Goal: Task Accomplishment & Management: Manage account settings

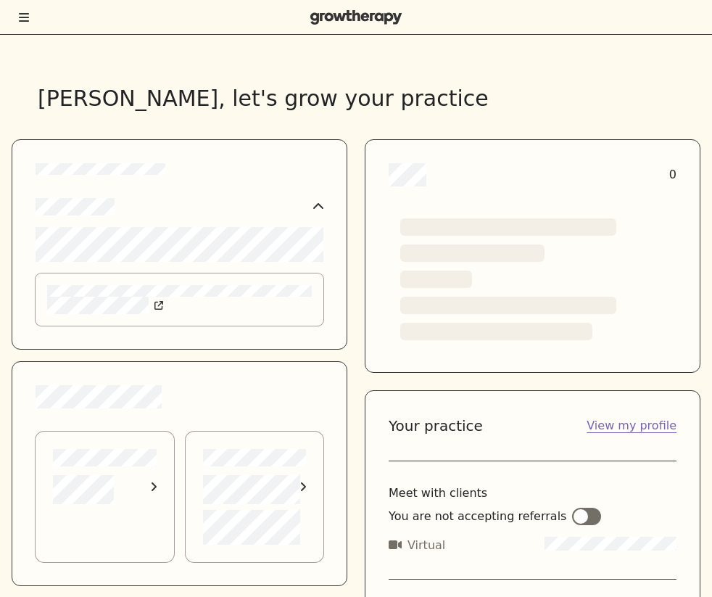
click at [23, 8] on div at bounding box center [356, 17] width 712 height 35
click at [20, 12] on icon "Toggle menu" at bounding box center [24, 18] width 10 height 12
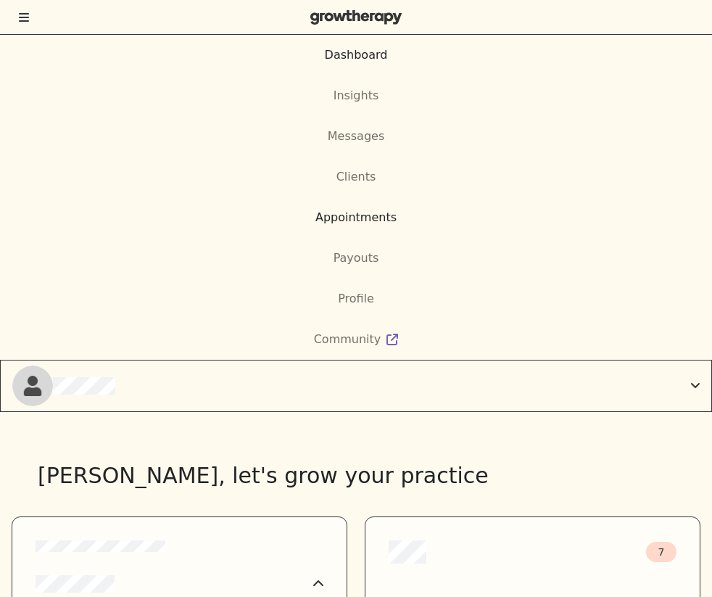
click at [264, 216] on div "Appointments" at bounding box center [356, 217] width 712 height 17
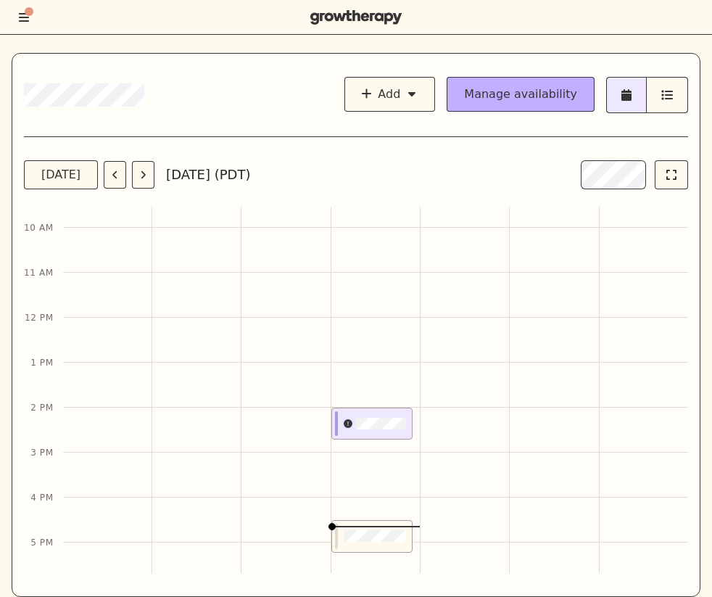
scroll to position [403, 0]
click at [365, 413] on div at bounding box center [369, 426] width 74 height 31
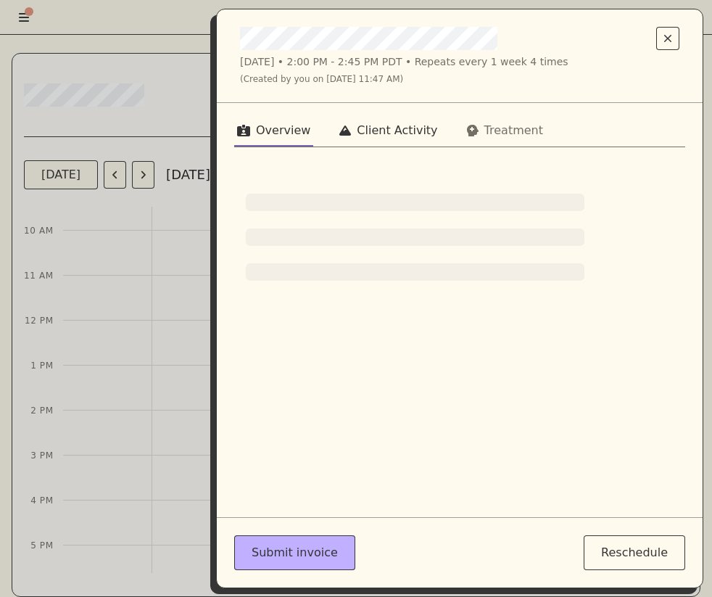
click at [372, 136] on div "Client Activity" at bounding box center [397, 130] width 81 height 17
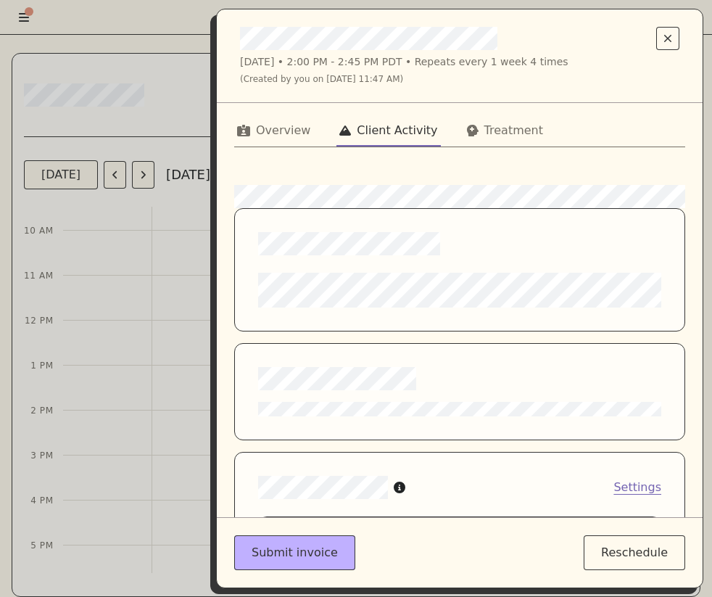
click at [455, 375] on div at bounding box center [459, 378] width 403 height 23
click at [287, 122] on div "Overview" at bounding box center [283, 130] width 54 height 17
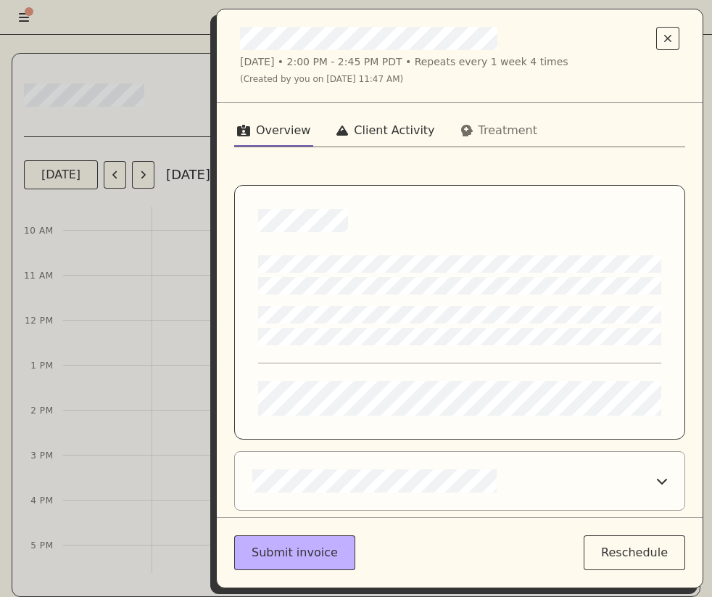
click at [405, 131] on div "Client Activity" at bounding box center [394, 130] width 81 height 17
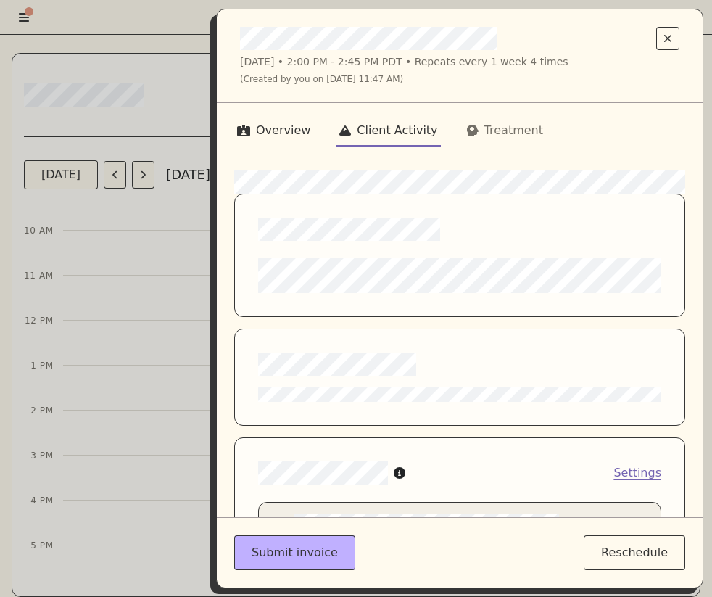
click at [279, 133] on div "Overview" at bounding box center [283, 130] width 54 height 17
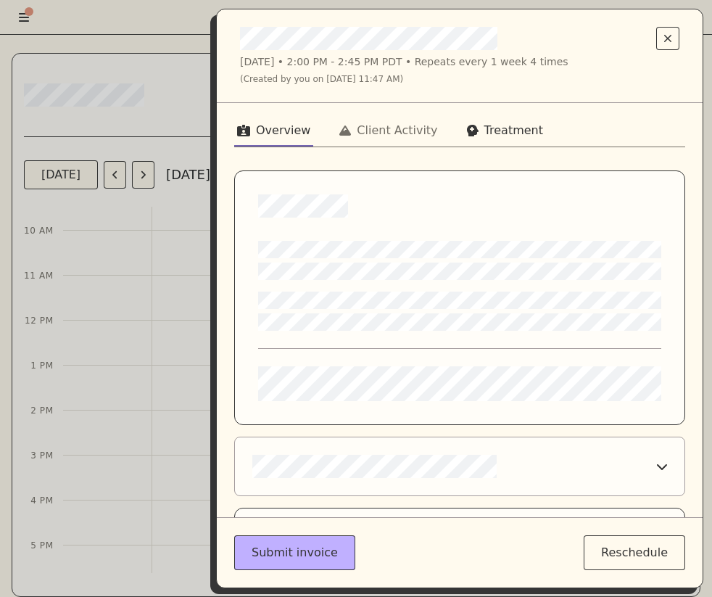
click at [490, 136] on div "Treatment" at bounding box center [513, 130] width 59 height 17
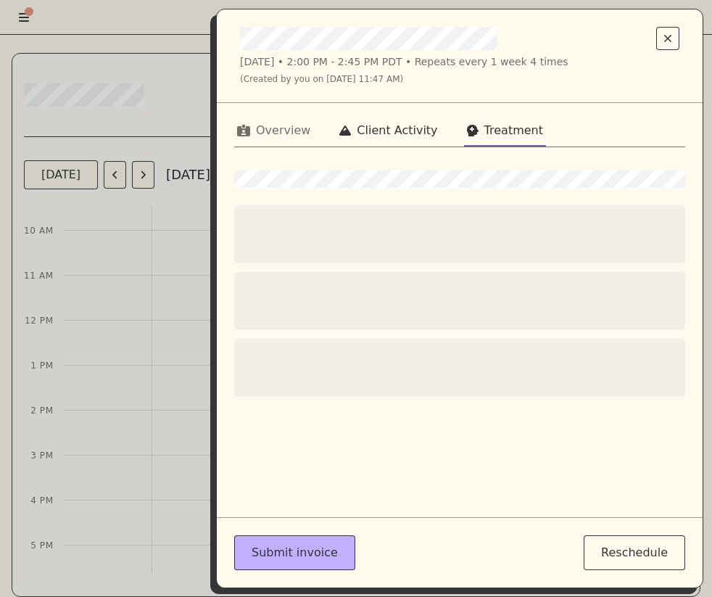
click at [423, 128] on div "Client Activity" at bounding box center [397, 130] width 81 height 17
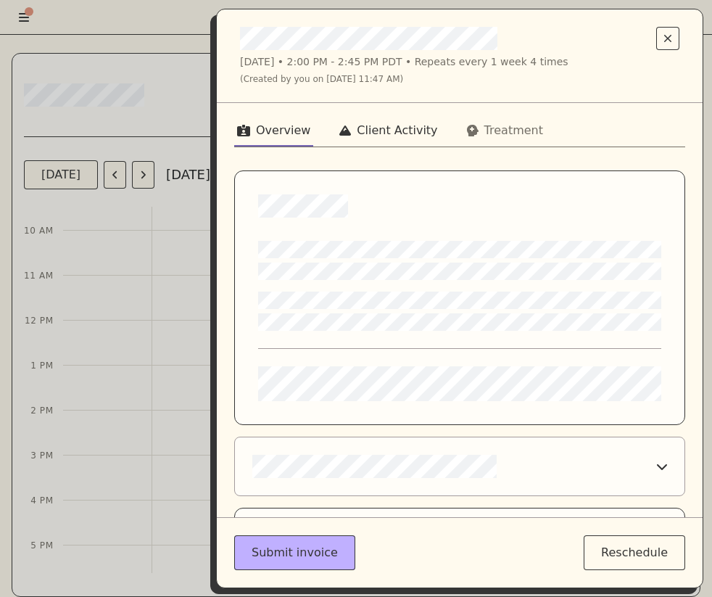
click at [412, 120] on button "Client Activity" at bounding box center [389, 133] width 104 height 26
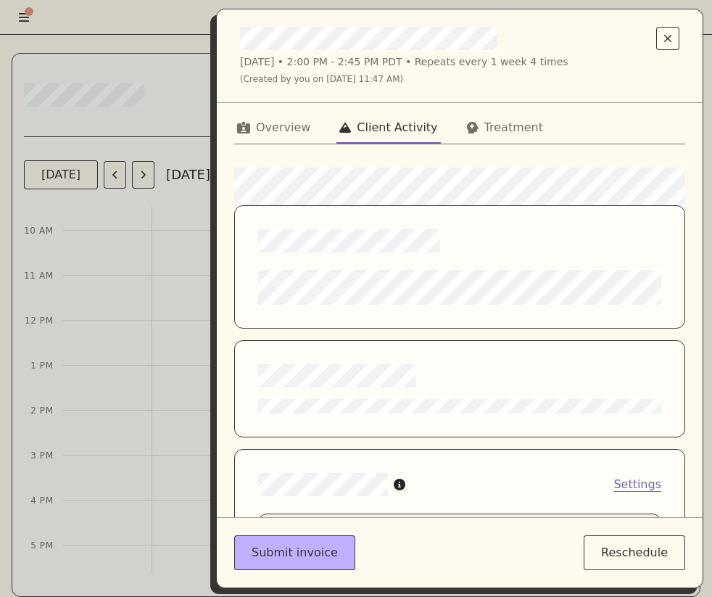
scroll to position [0, 0]
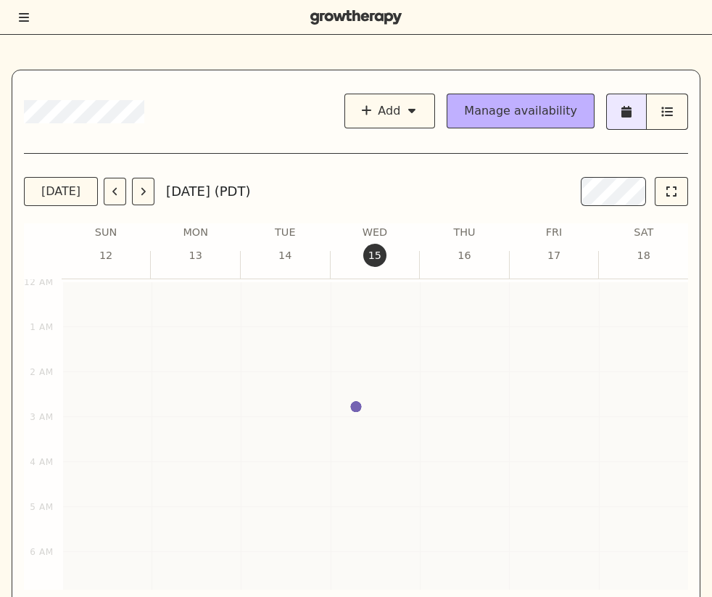
scroll to position [661, 0]
